Goal: Check status

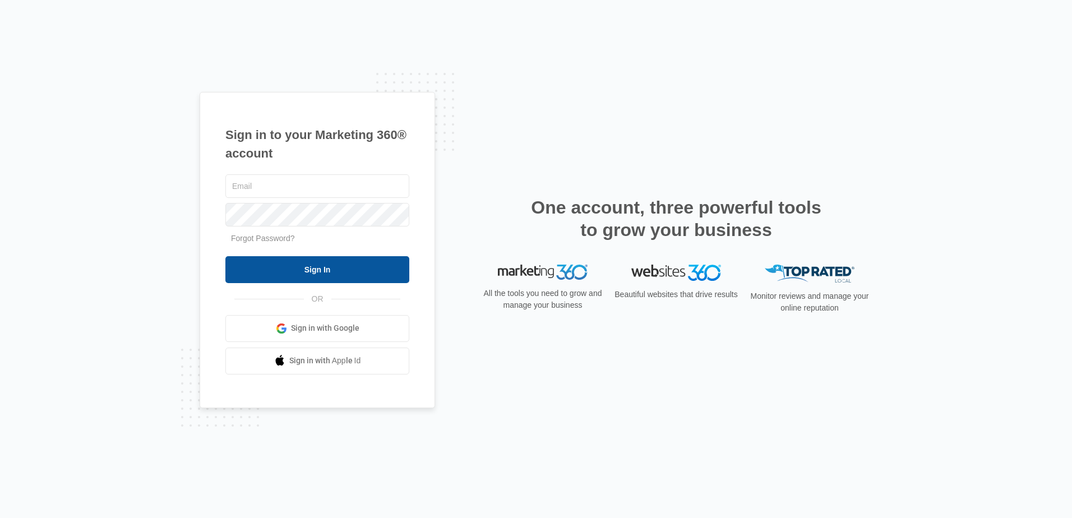
type input "[PERSON_NAME][EMAIL_ADDRESS][DOMAIN_NAME]"
click at [308, 262] on input "Sign In" at bounding box center [317, 269] width 184 height 27
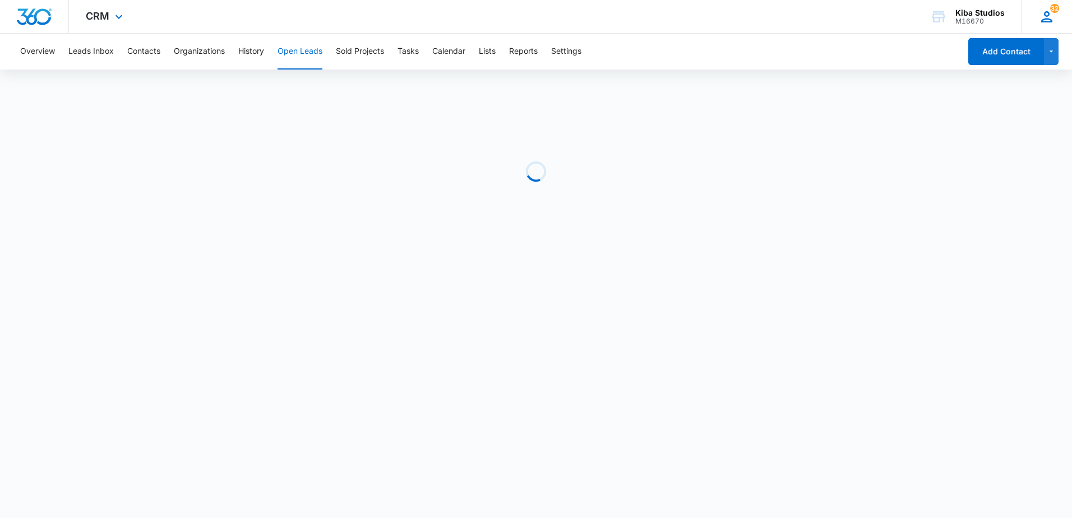
click at [1049, 13] on icon at bounding box center [1046, 16] width 11 height 11
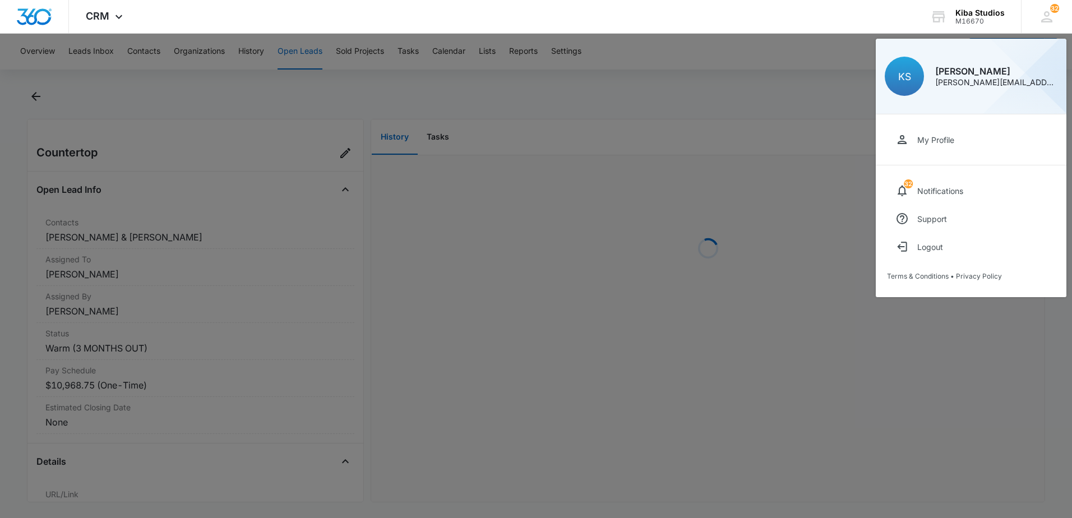
click at [574, 345] on div at bounding box center [536, 259] width 1072 height 518
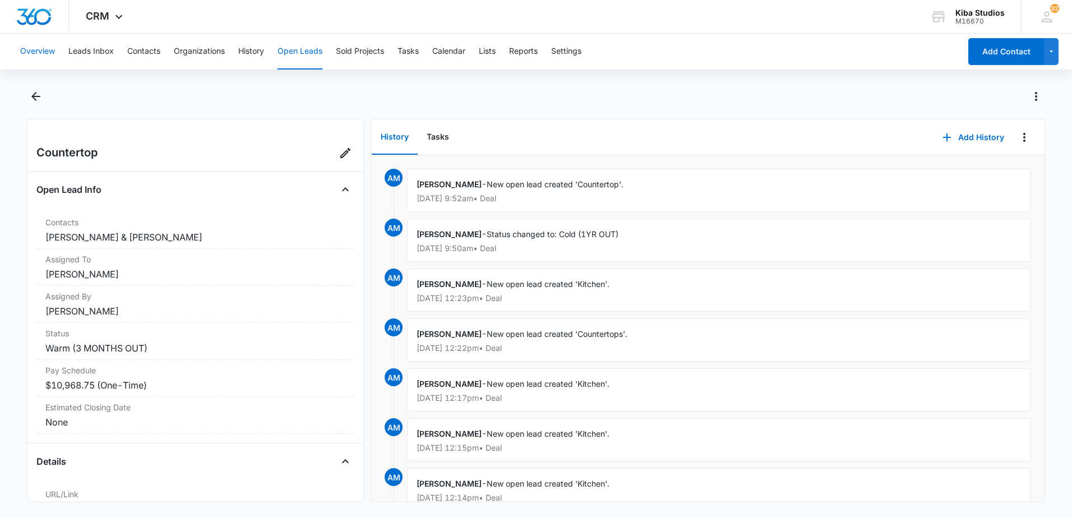
click at [34, 48] on button "Overview" at bounding box center [37, 52] width 35 height 36
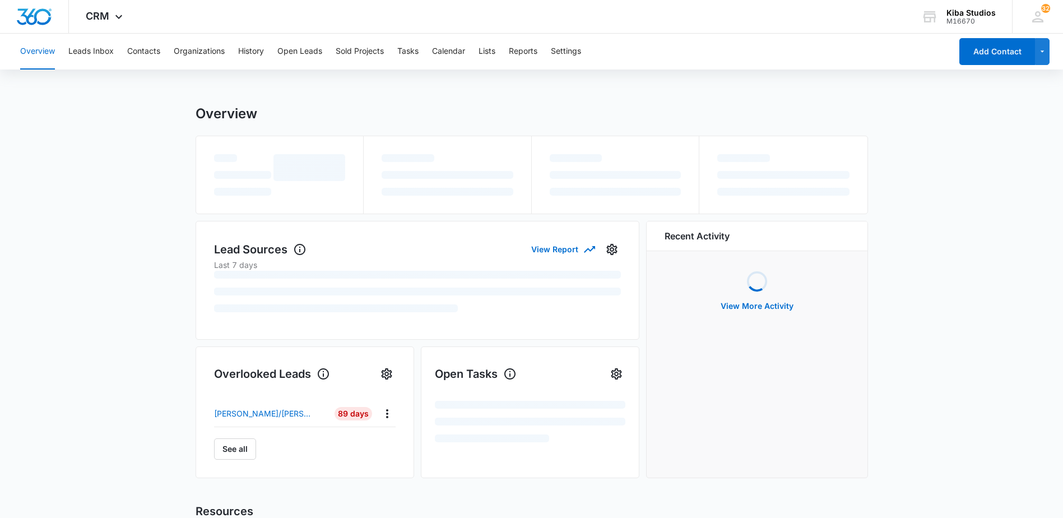
click at [70, 296] on main "Overview Lead Sources View Report Last 7 days Overlooked Leads Name Lead age Qu…" at bounding box center [531, 407] width 1063 height 605
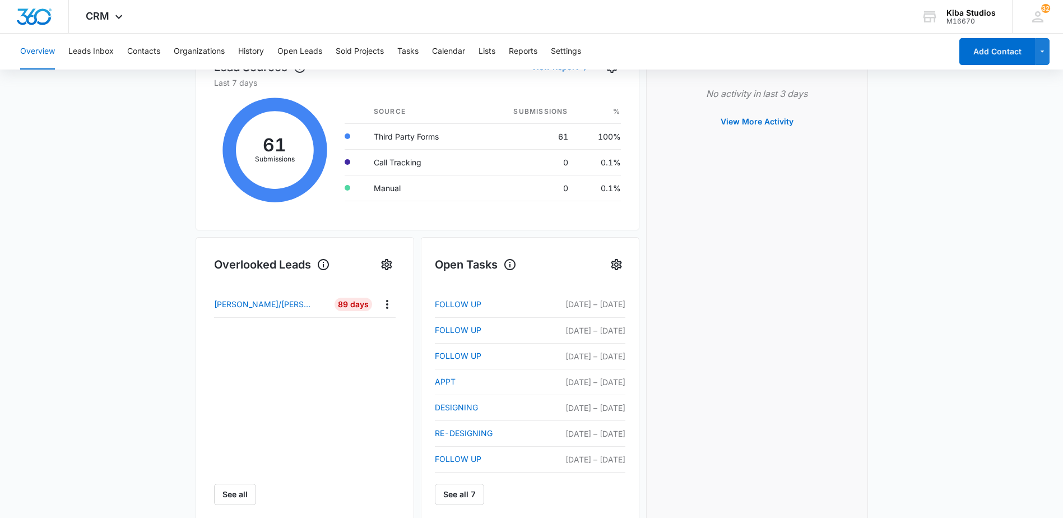
scroll to position [168, 0]
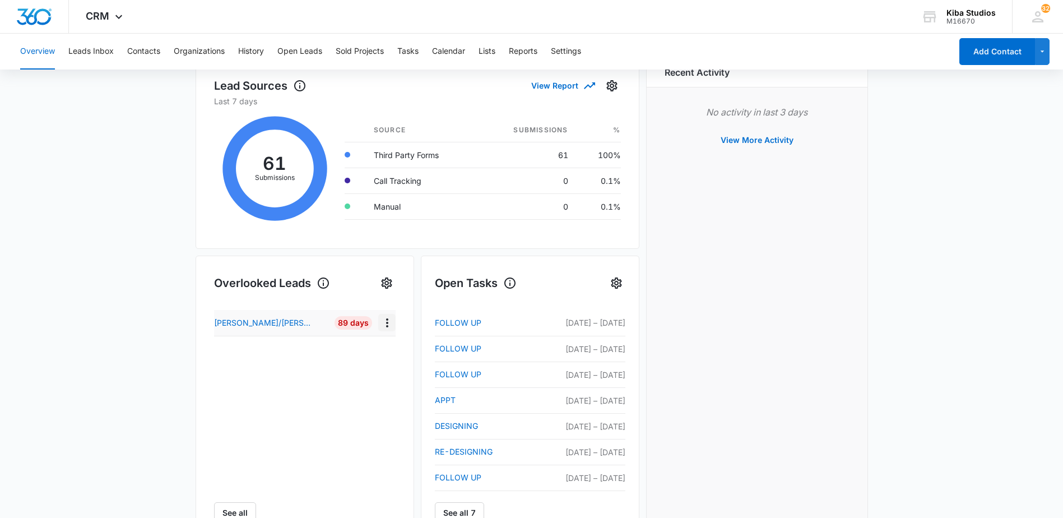
click at [385, 323] on icon "Actions" at bounding box center [387, 322] width 13 height 13
click at [271, 397] on div "Name Lead age Quick actions Larry/lynne STEWART 89 Days Call Message Add as Con…" at bounding box center [305, 417] width 182 height 214
click at [149, 365] on main "Overview Total Leads 1 0 New Today Go to Leads Lead Submissions this Week 60 11…" at bounding box center [531, 355] width 1063 height 837
click at [686, 310] on div "Recent Activity No activity in last 3 days View More Activity" at bounding box center [757, 299] width 222 height 485
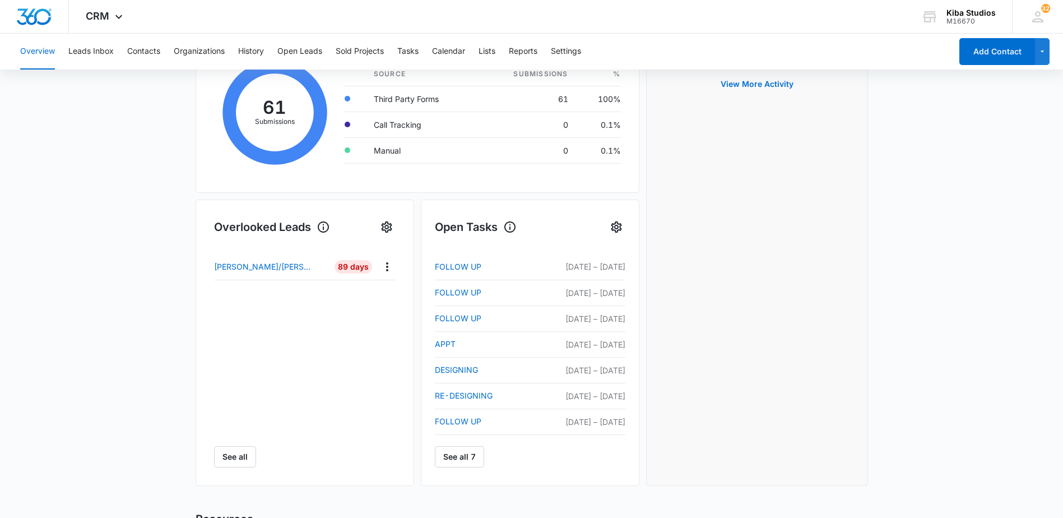
scroll to position [0, 0]
